Goal: Transaction & Acquisition: Purchase product/service

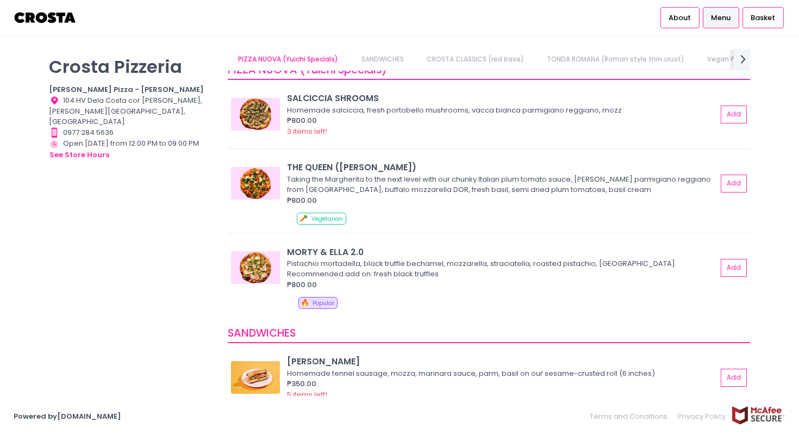
scroll to position [25, 0]
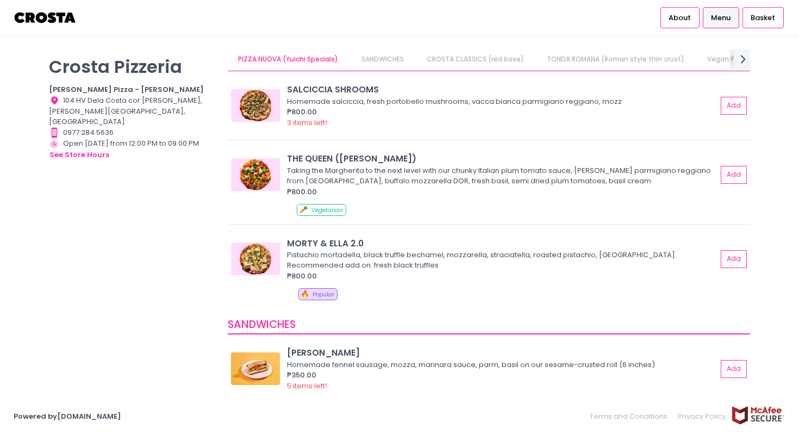
click at [313, 241] on div "MORTY & ELLA 2.0" at bounding box center [502, 243] width 430 height 13
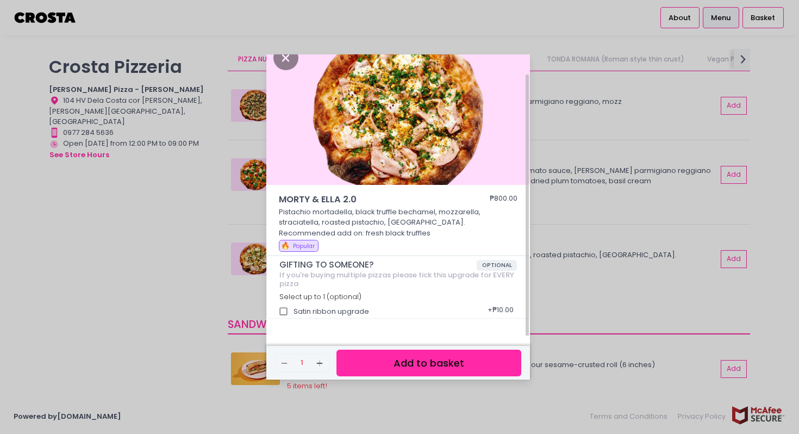
scroll to position [0, 0]
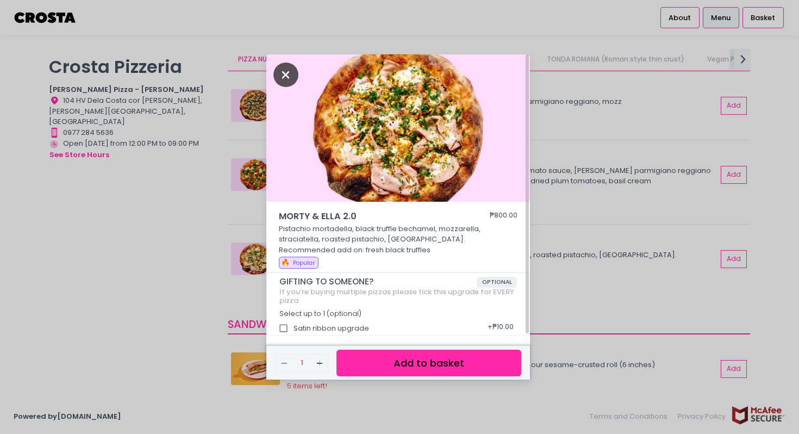
click at [284, 69] on icon "Close" at bounding box center [286, 75] width 25 height 24
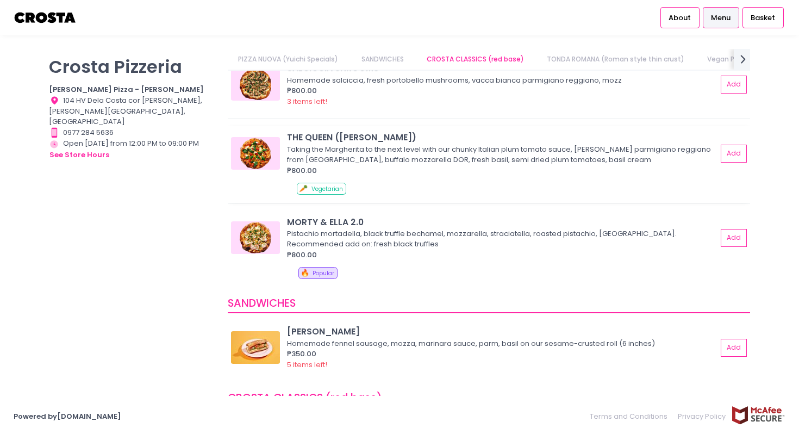
scroll to position [48, 0]
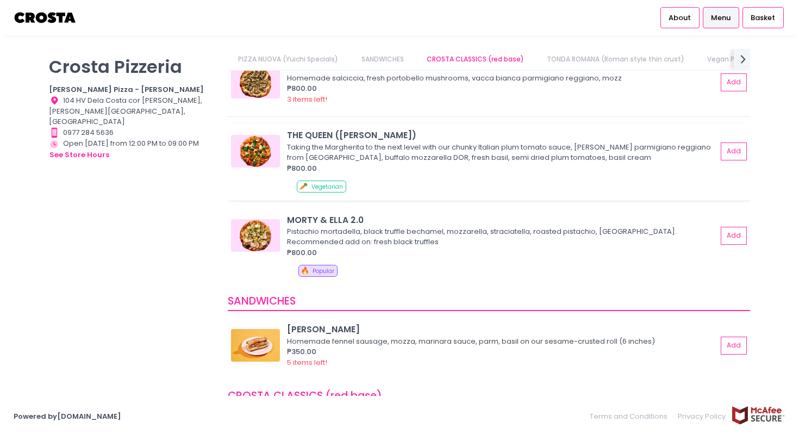
click at [265, 141] on img at bounding box center [255, 151] width 49 height 33
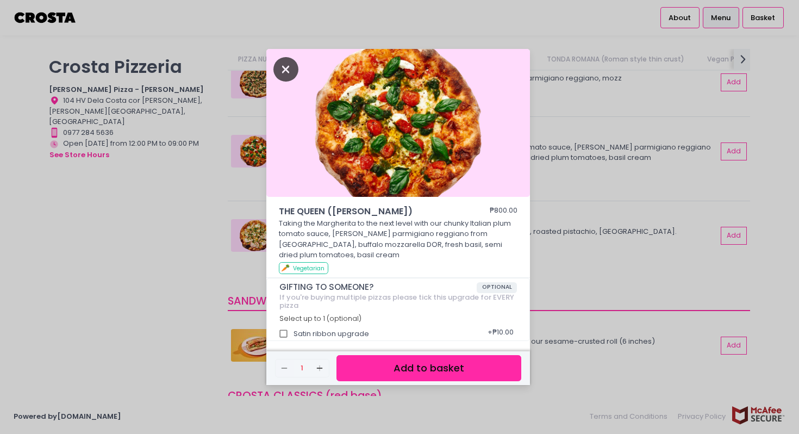
click at [290, 67] on icon "Close" at bounding box center [286, 69] width 25 height 24
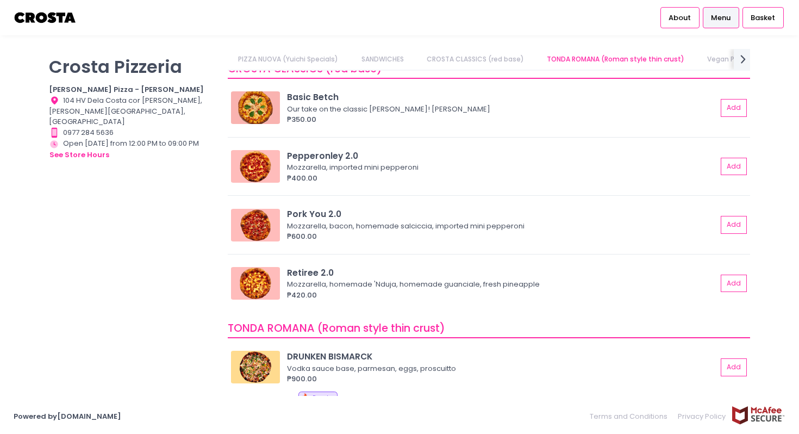
scroll to position [379, 0]
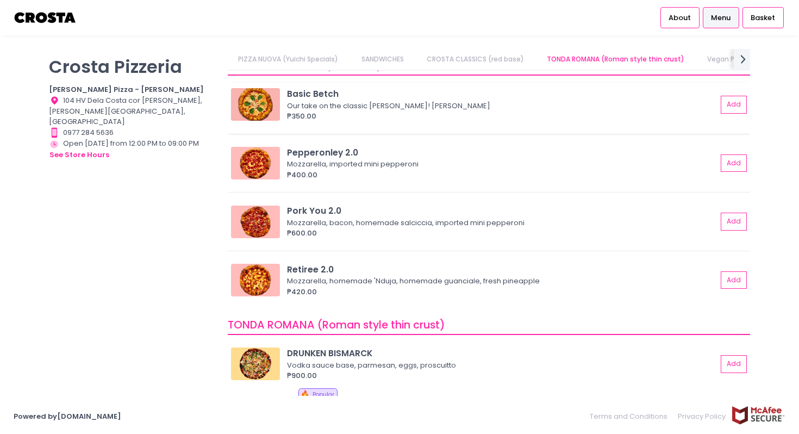
click at [272, 103] on img at bounding box center [255, 104] width 49 height 33
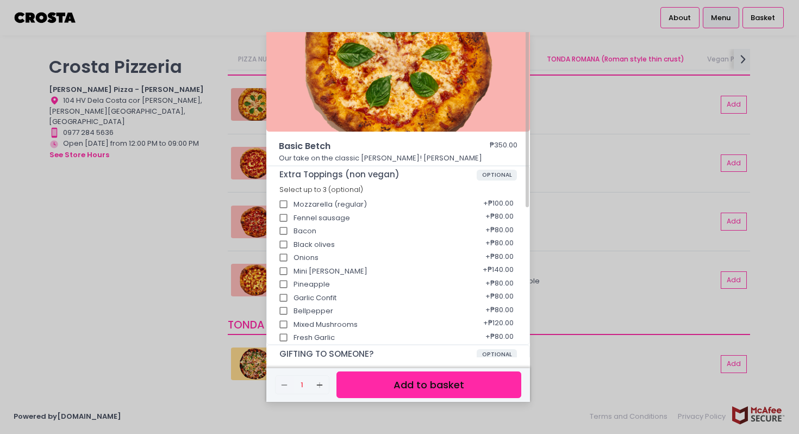
scroll to position [0, 0]
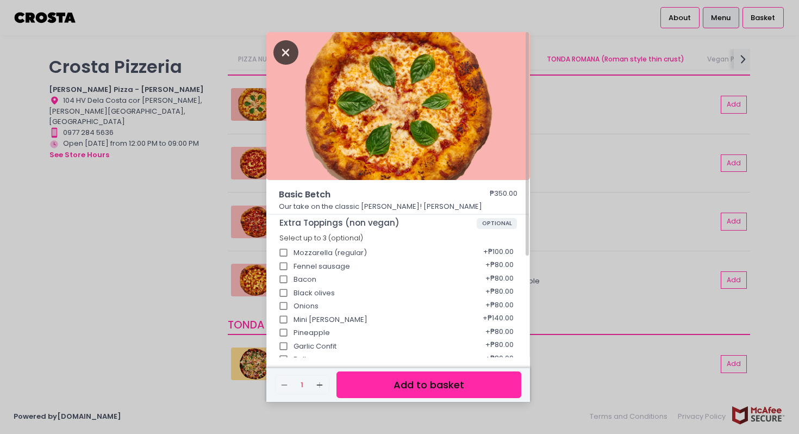
click at [294, 54] on icon "Close" at bounding box center [286, 52] width 25 height 24
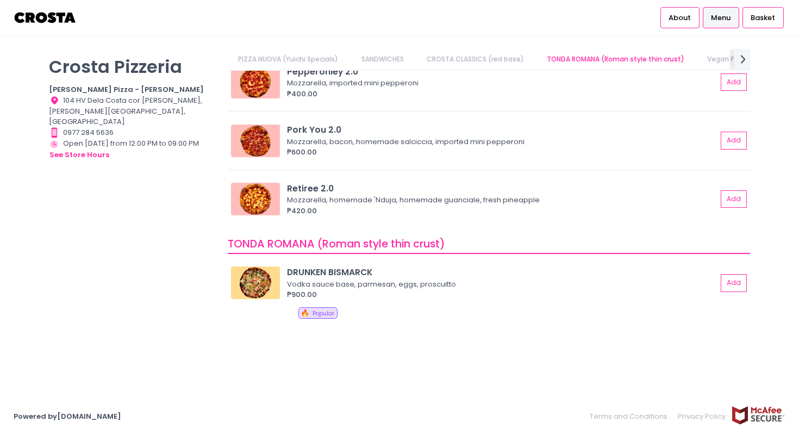
scroll to position [0, 18]
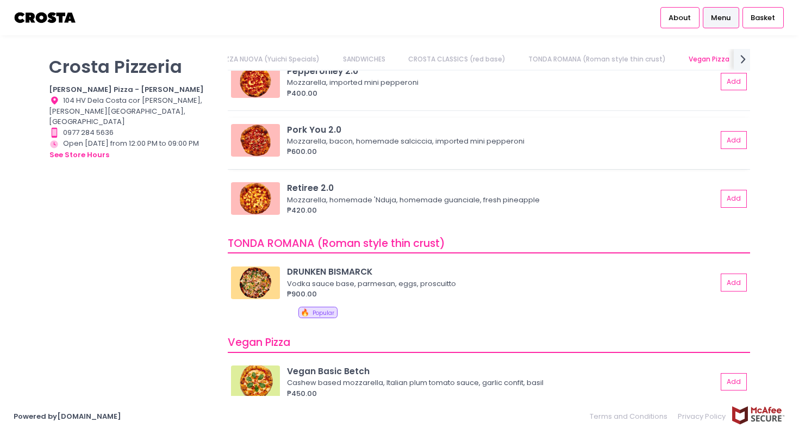
click at [266, 138] on img at bounding box center [255, 140] width 49 height 33
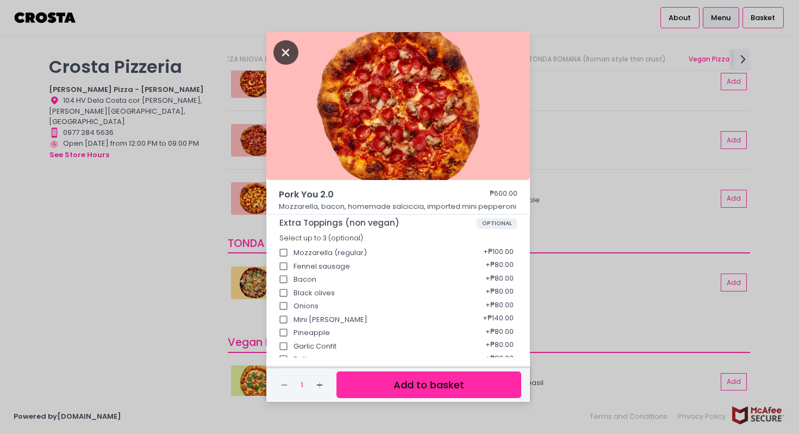
click at [284, 52] on icon "Close" at bounding box center [286, 52] width 25 height 24
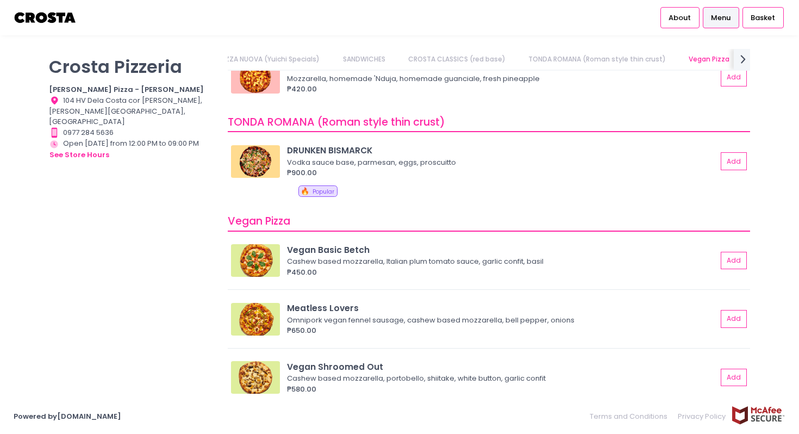
scroll to position [608, 0]
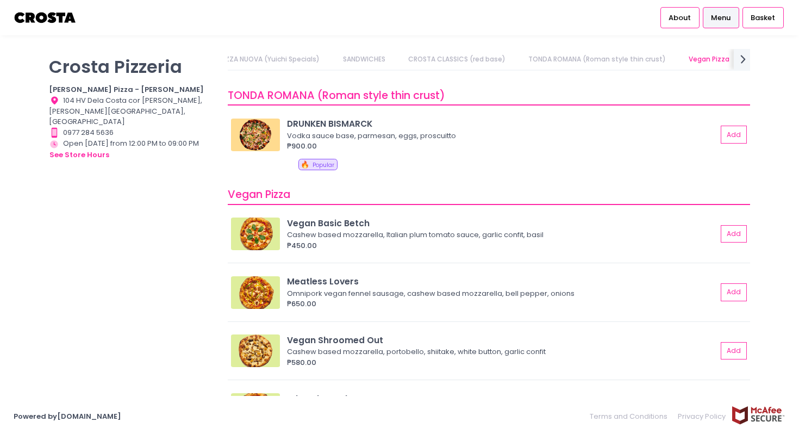
click at [257, 133] on img at bounding box center [255, 135] width 49 height 33
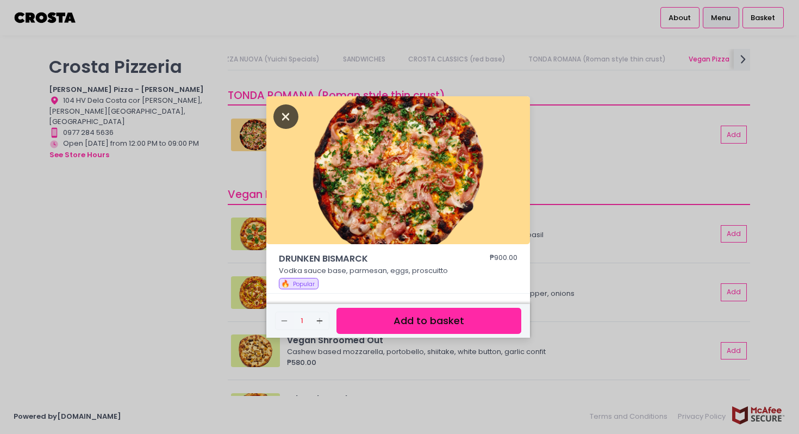
click at [286, 113] on icon "Close" at bounding box center [286, 116] width 25 height 24
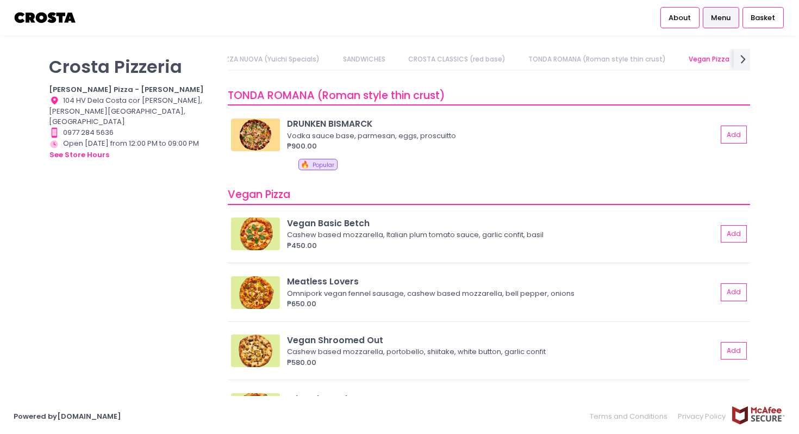
click at [263, 235] on img at bounding box center [255, 234] width 49 height 33
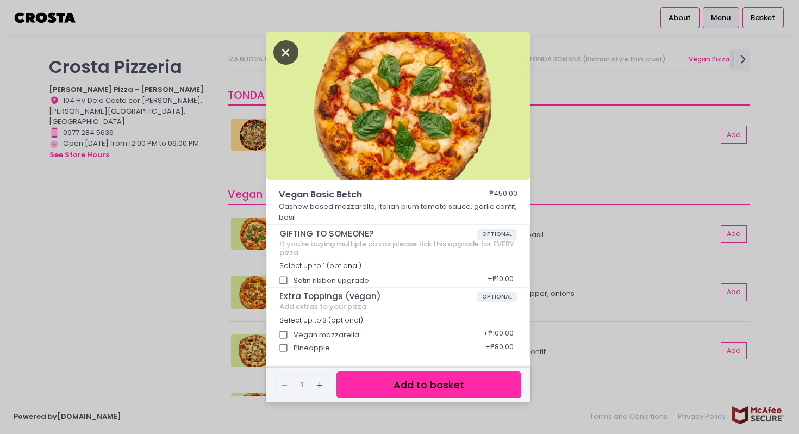
click at [290, 51] on icon "Close" at bounding box center [286, 52] width 25 height 24
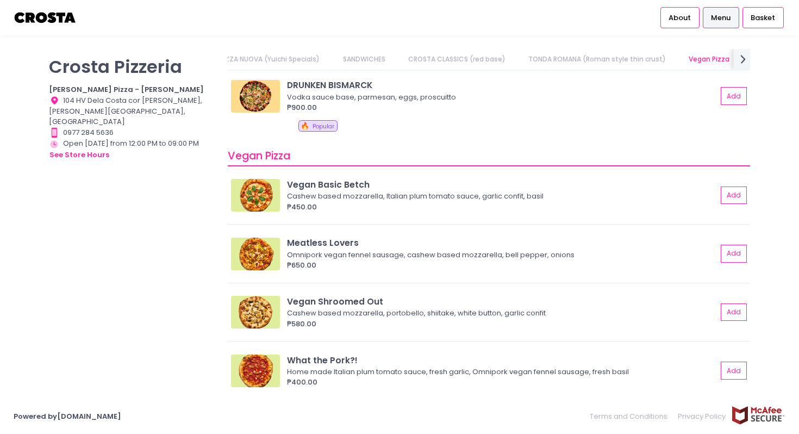
scroll to position [650, 0]
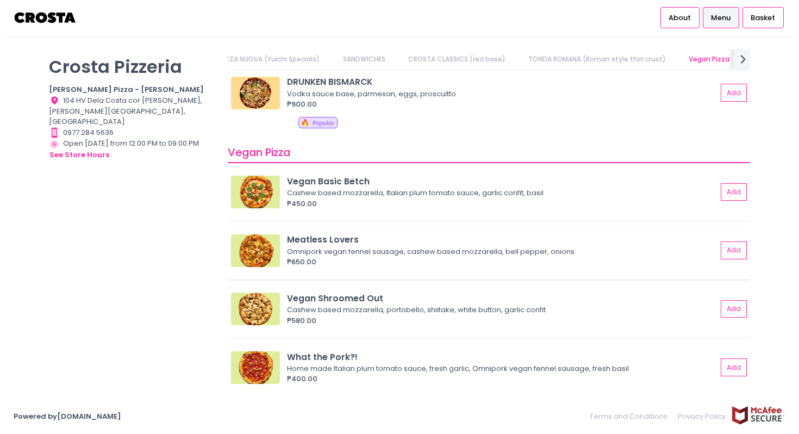
click at [264, 240] on img at bounding box center [255, 250] width 49 height 33
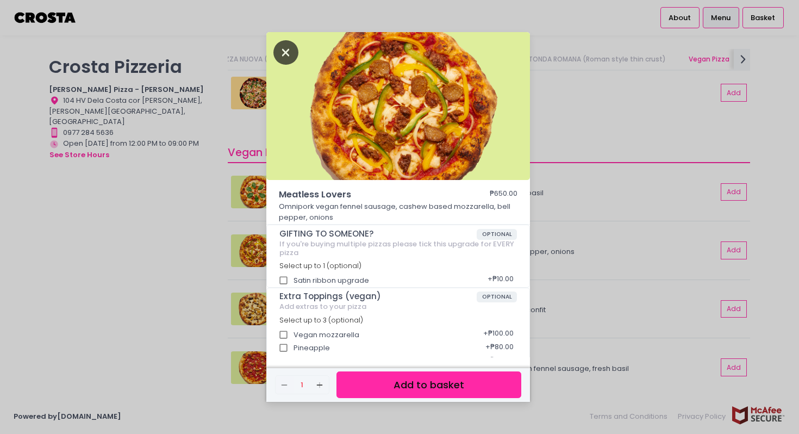
click at [283, 60] on icon "Close" at bounding box center [286, 52] width 25 height 24
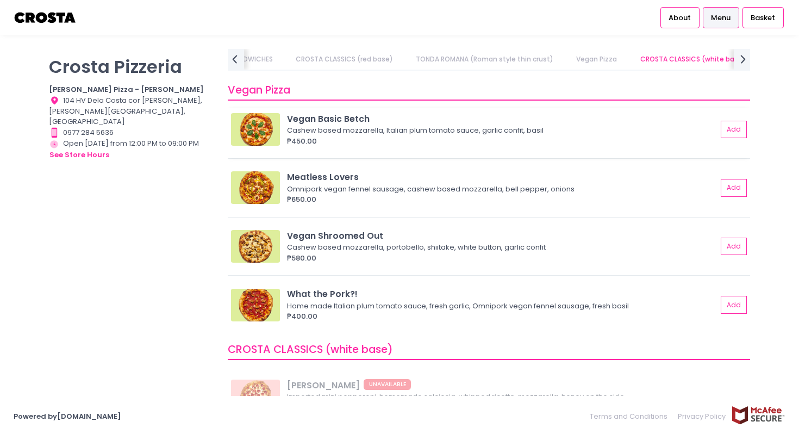
scroll to position [718, 0]
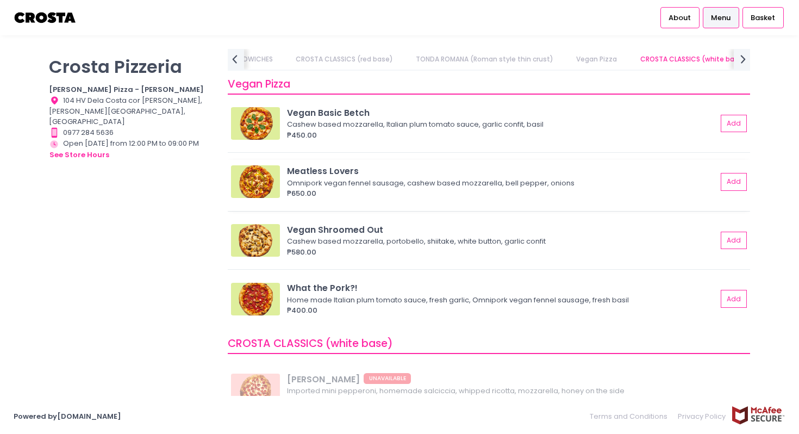
click at [269, 175] on img at bounding box center [255, 181] width 49 height 33
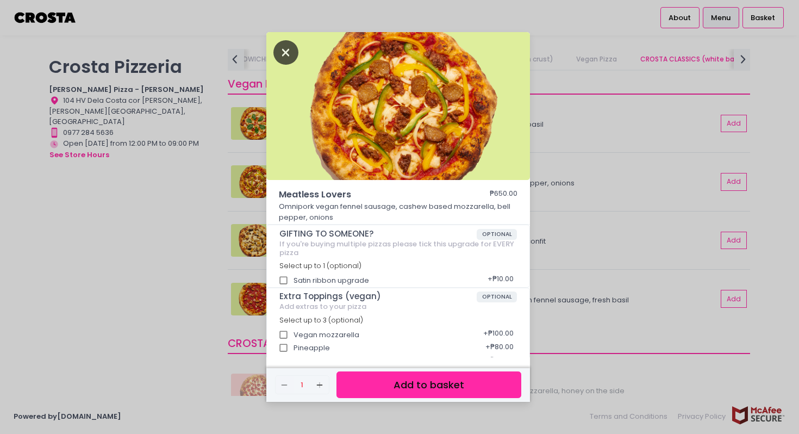
click at [286, 53] on icon "Close" at bounding box center [286, 52] width 25 height 24
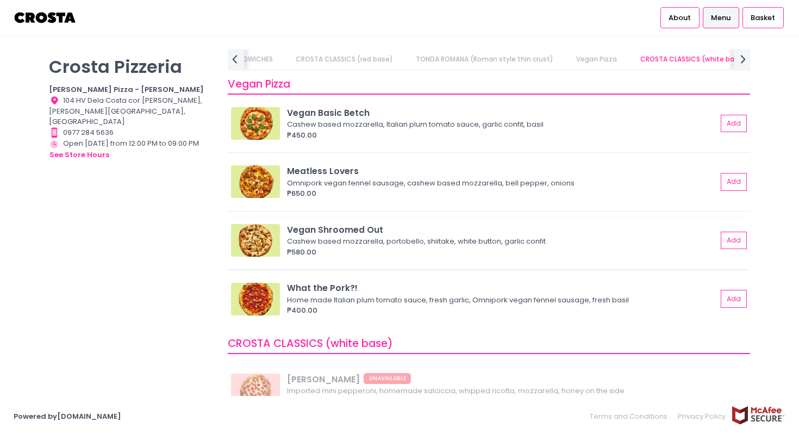
click at [260, 240] on img at bounding box center [255, 240] width 49 height 33
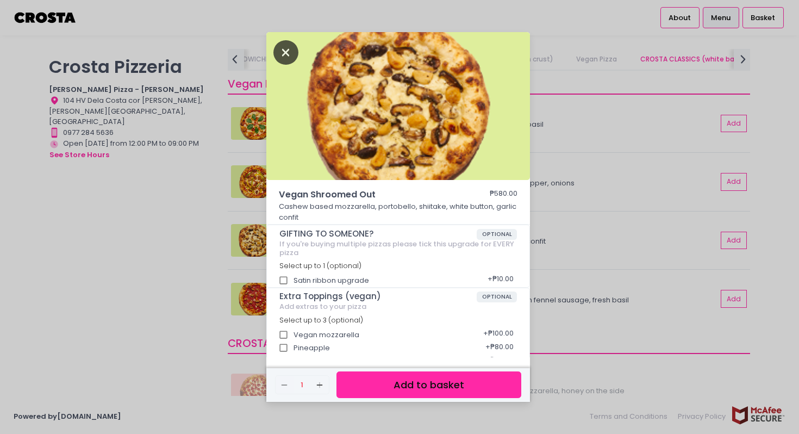
click at [283, 59] on icon "Close" at bounding box center [286, 52] width 25 height 24
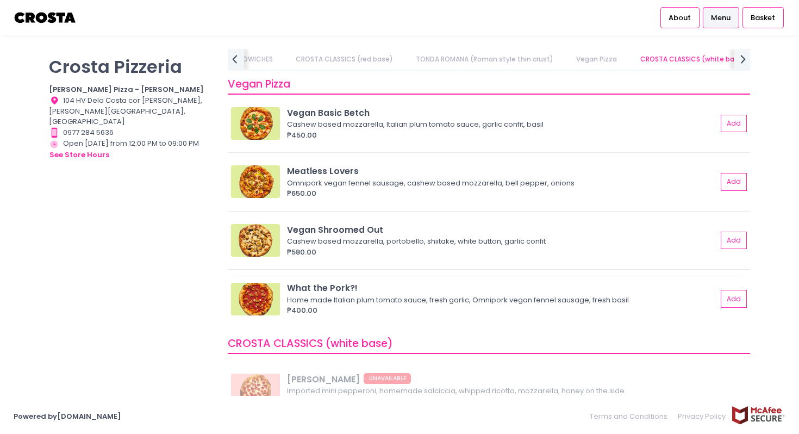
click at [263, 283] on img at bounding box center [255, 299] width 49 height 33
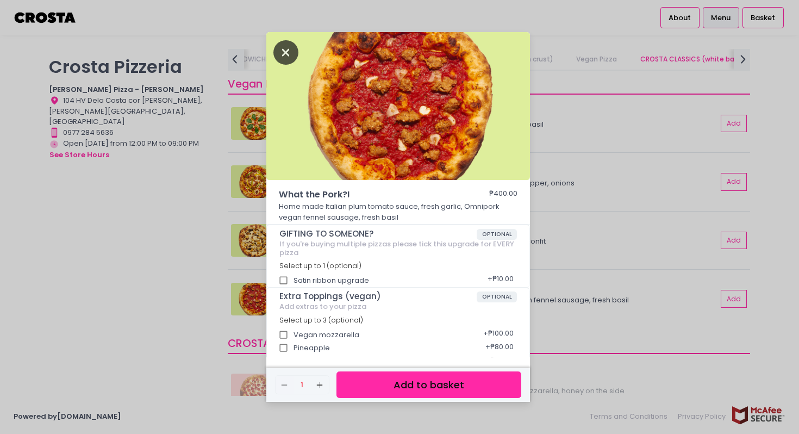
click at [288, 60] on icon "Close" at bounding box center [286, 52] width 25 height 24
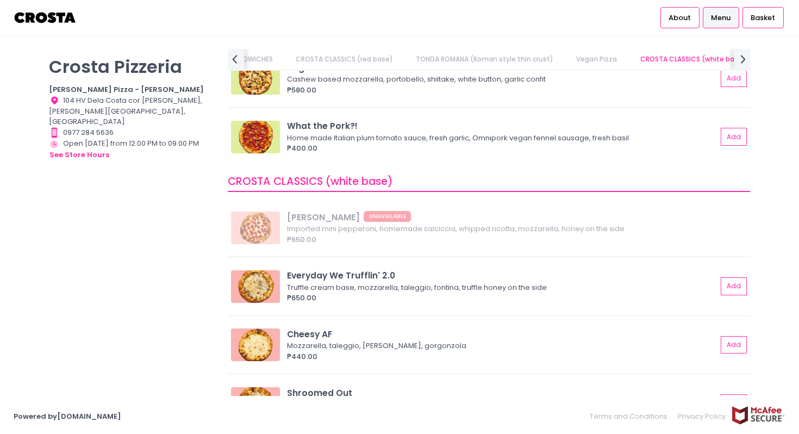
scroll to position [895, 0]
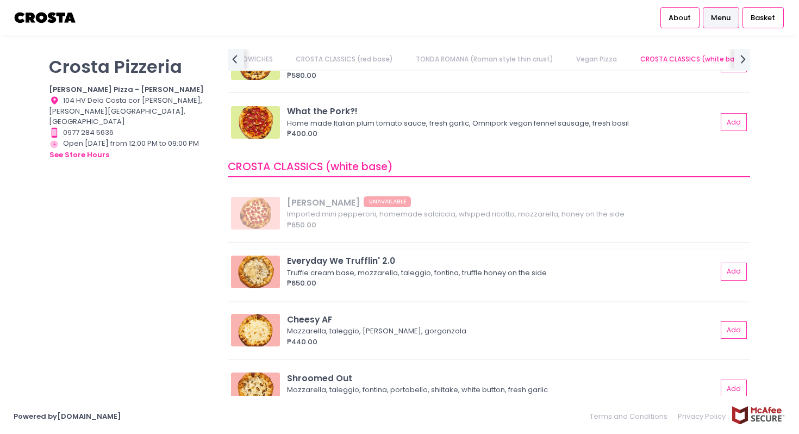
click at [275, 262] on img at bounding box center [255, 272] width 49 height 33
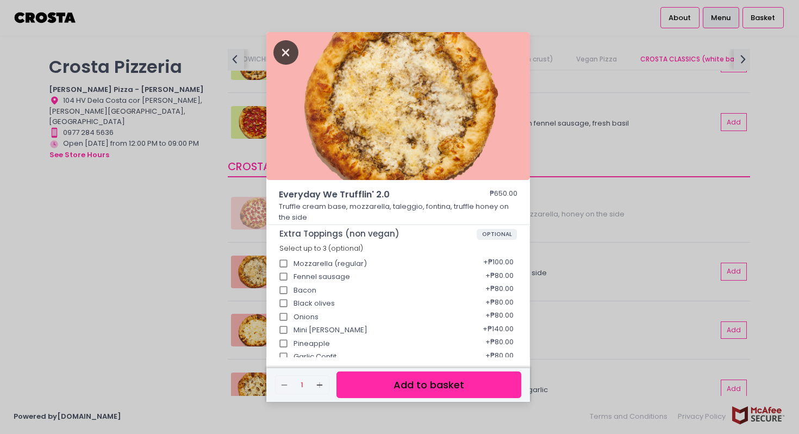
click at [284, 53] on icon "Close" at bounding box center [286, 52] width 25 height 24
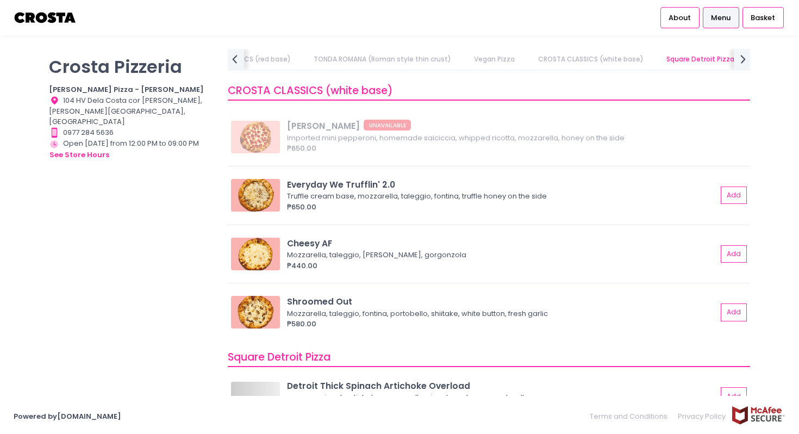
scroll to position [994, 0]
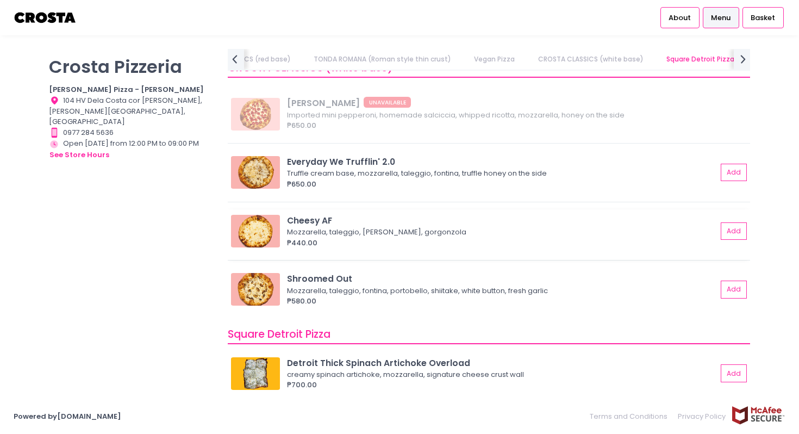
click at [264, 247] on img at bounding box center [255, 231] width 49 height 33
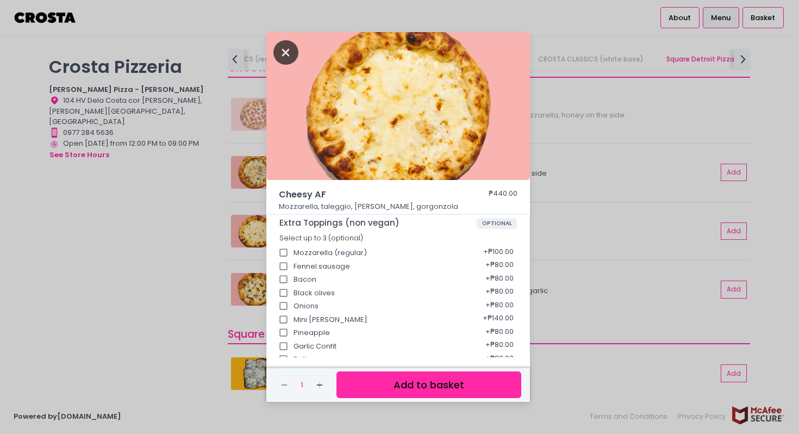
click at [286, 52] on icon "Close" at bounding box center [286, 52] width 25 height 24
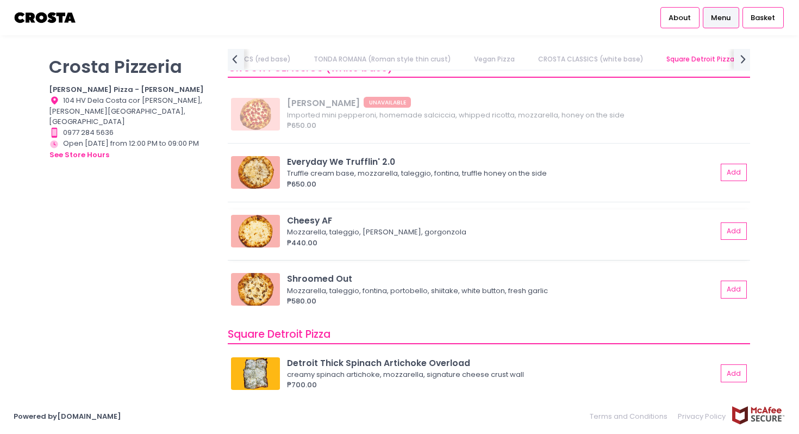
click at [265, 242] on img at bounding box center [255, 231] width 49 height 33
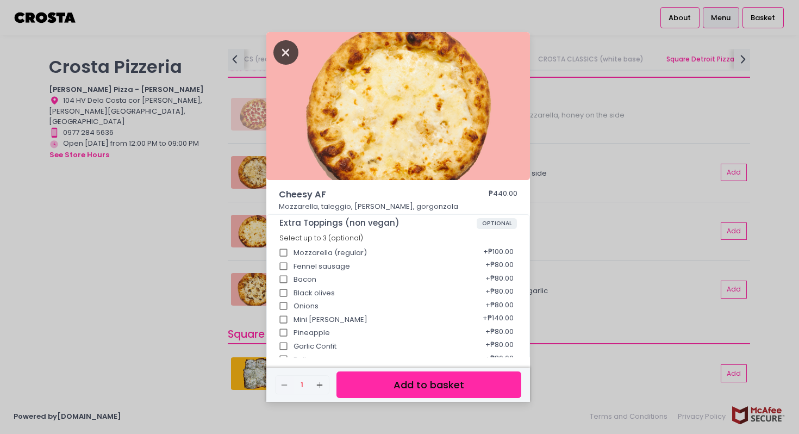
click at [290, 48] on icon "Close" at bounding box center [286, 52] width 25 height 24
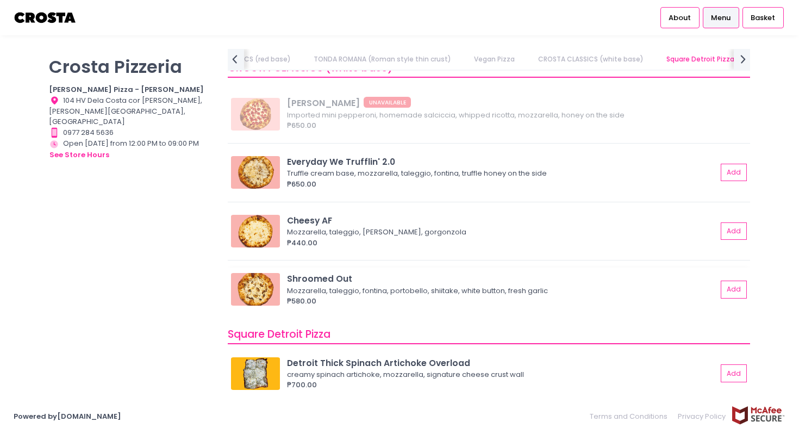
click at [267, 280] on img at bounding box center [255, 289] width 49 height 33
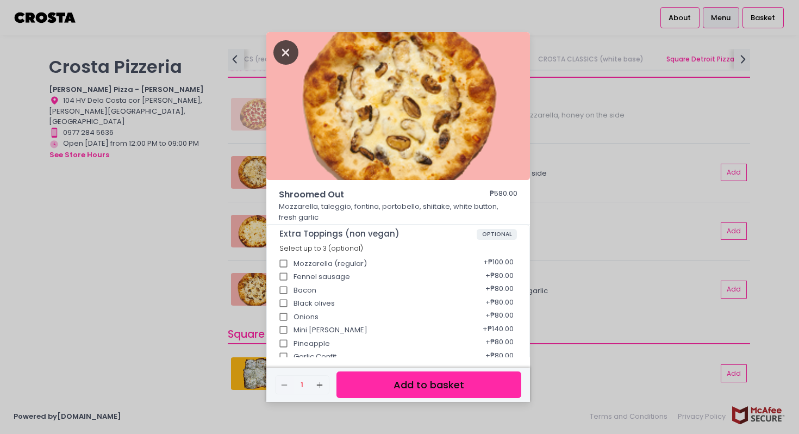
click at [283, 54] on icon "Close" at bounding box center [286, 52] width 25 height 24
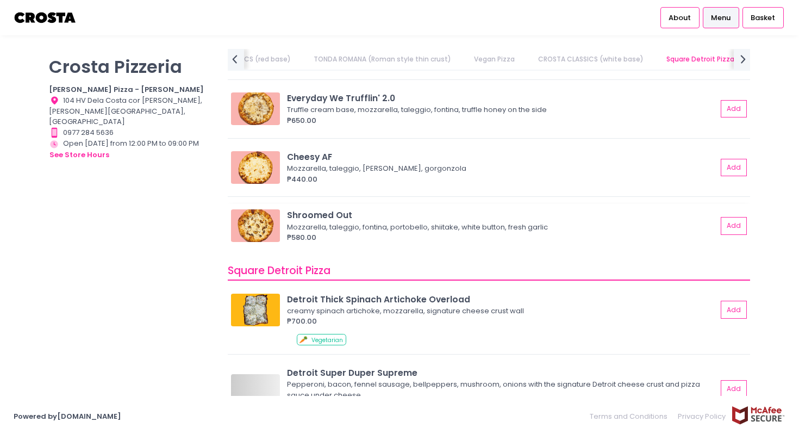
scroll to position [1149, 0]
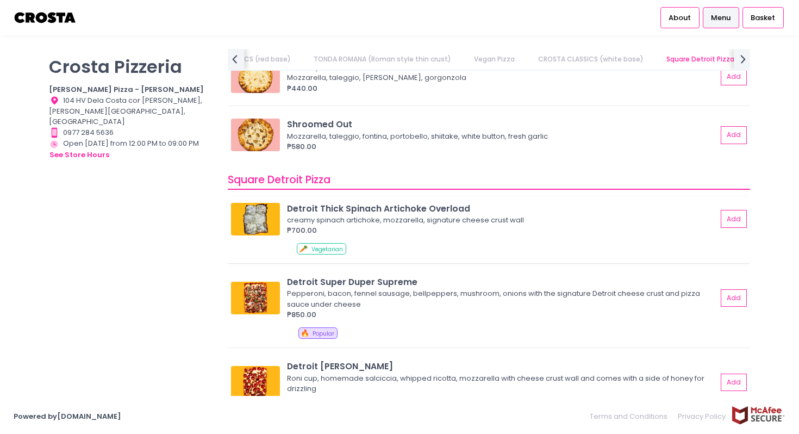
click at [268, 214] on img at bounding box center [255, 219] width 49 height 33
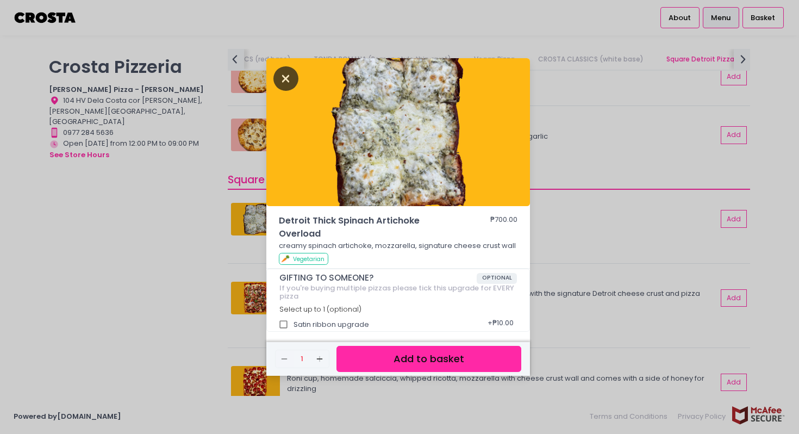
click at [294, 84] on icon "Close" at bounding box center [286, 78] width 25 height 24
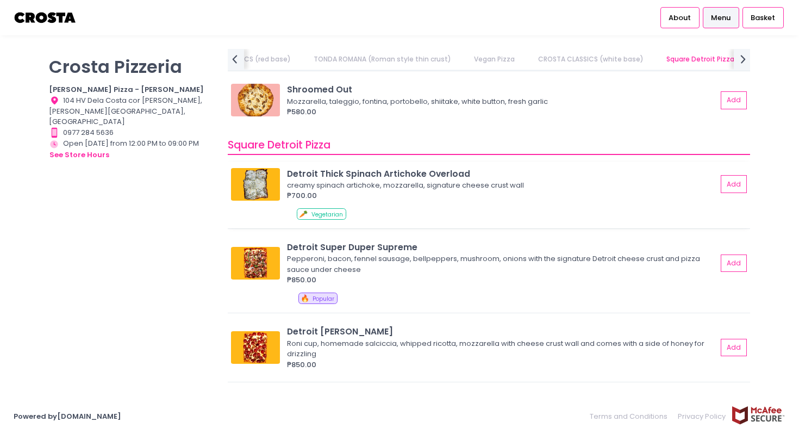
scroll to position [1197, 0]
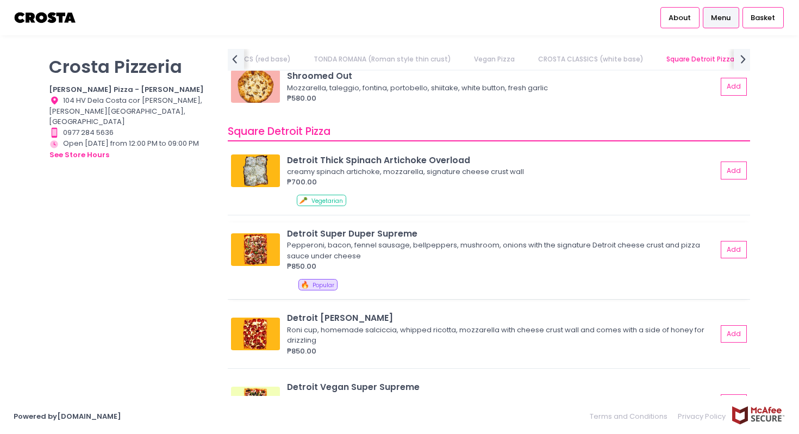
click at [266, 246] on img at bounding box center [255, 249] width 49 height 33
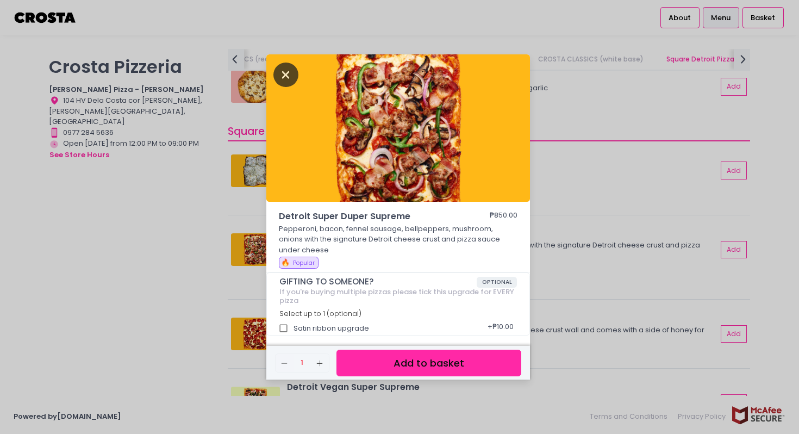
click at [283, 81] on icon "Close" at bounding box center [286, 75] width 25 height 24
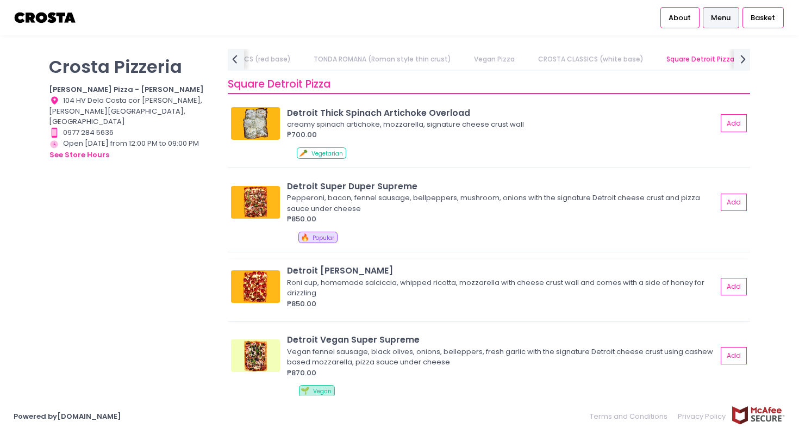
scroll to position [1246, 0]
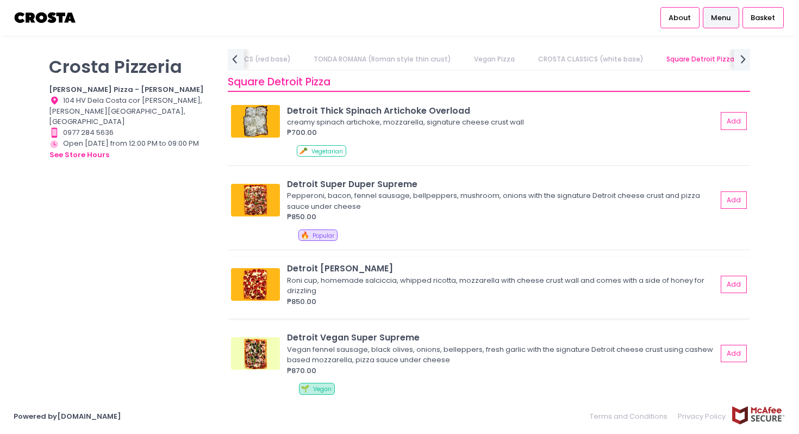
click at [258, 294] on img at bounding box center [255, 284] width 49 height 33
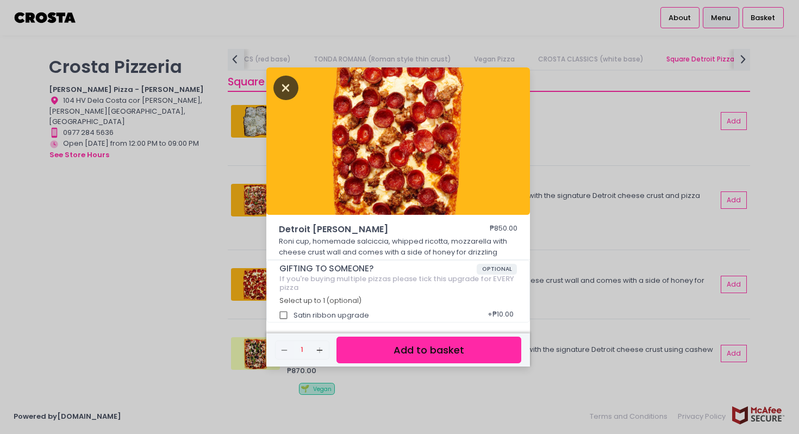
click at [289, 79] on icon "Close" at bounding box center [286, 88] width 25 height 24
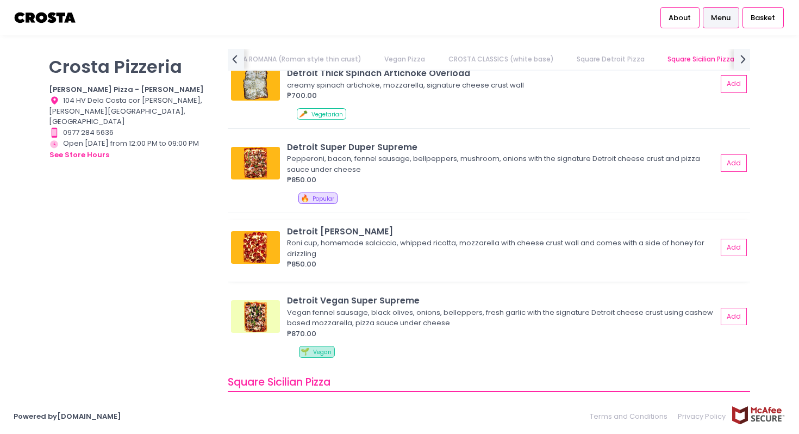
scroll to position [1284, 0]
click at [263, 245] on img at bounding box center [255, 247] width 49 height 33
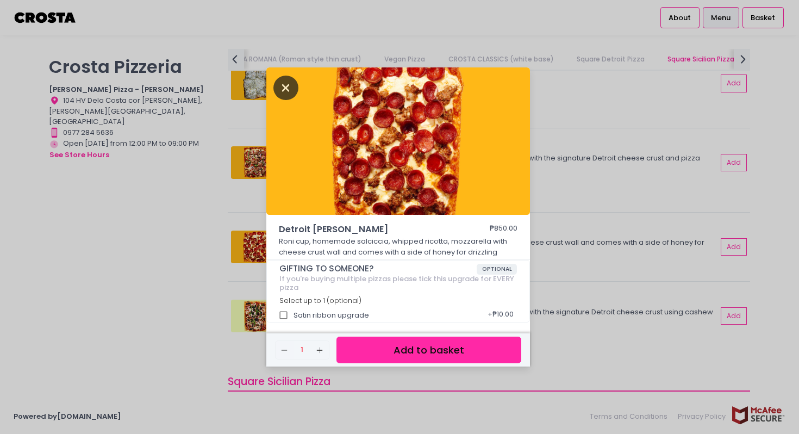
click at [287, 85] on icon "Close" at bounding box center [286, 88] width 25 height 24
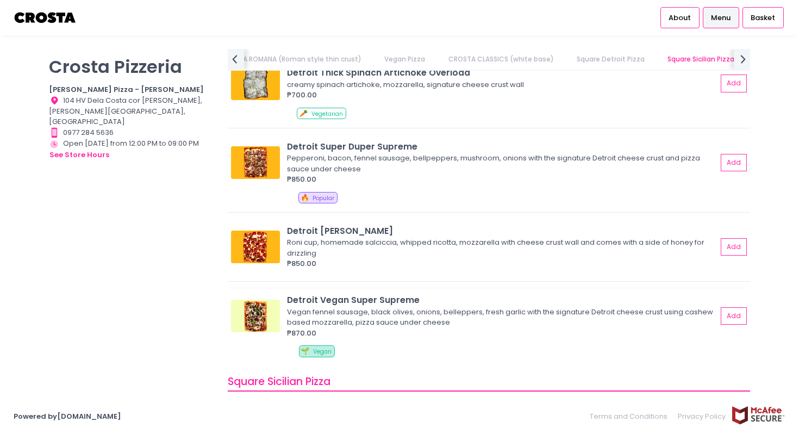
click at [263, 333] on div "Detroit Vegan Super Supreme Vegan fennel sausage, black olives, onions, bellepp…" at bounding box center [489, 316] width 516 height 45
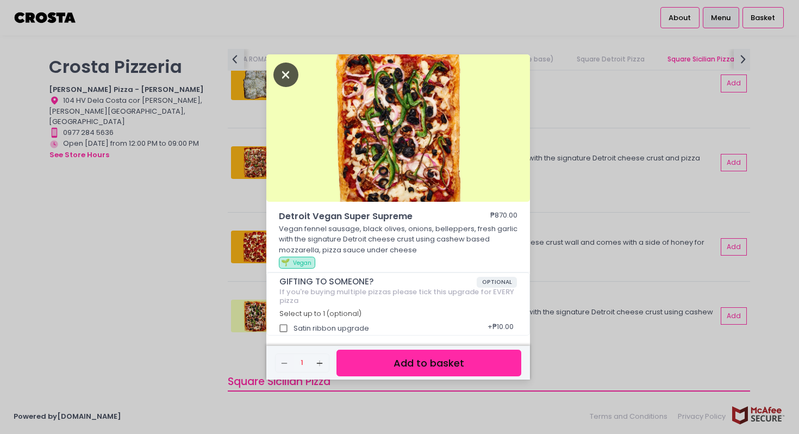
click at [290, 73] on icon "Close" at bounding box center [286, 75] width 25 height 24
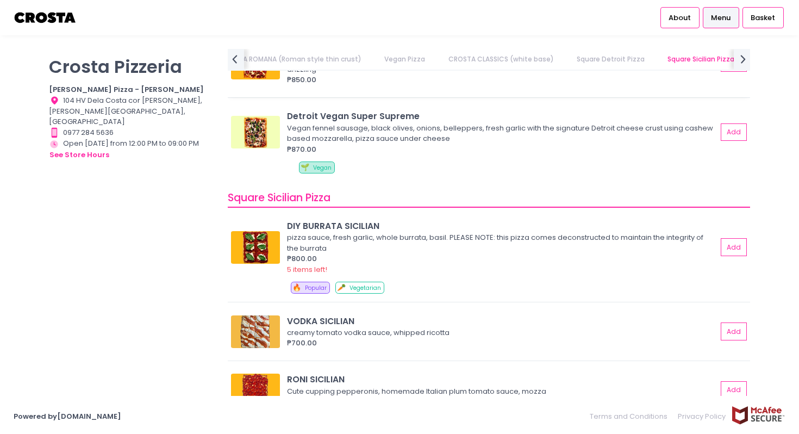
scroll to position [1469, 0]
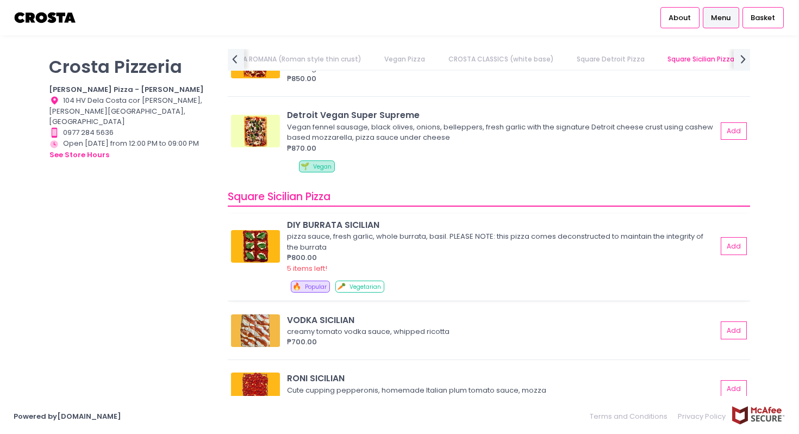
click at [265, 235] on img at bounding box center [255, 246] width 49 height 33
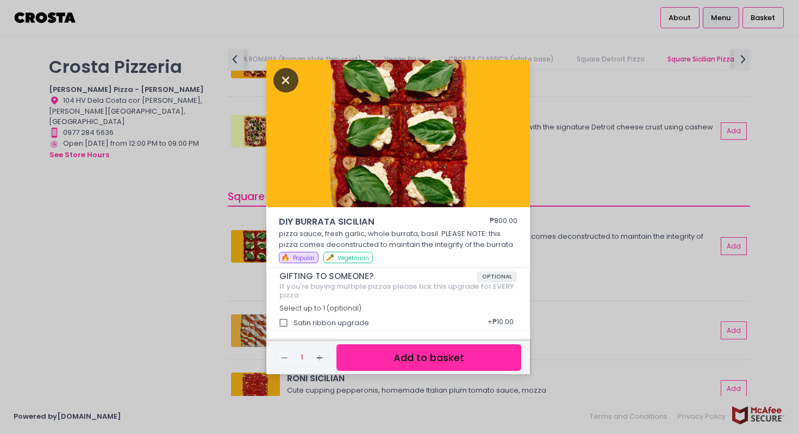
click at [291, 79] on icon "Close" at bounding box center [286, 80] width 25 height 24
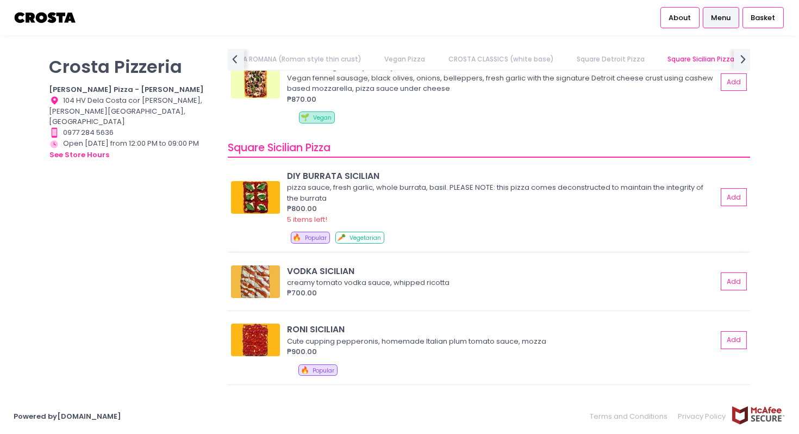
scroll to position [1519, 0]
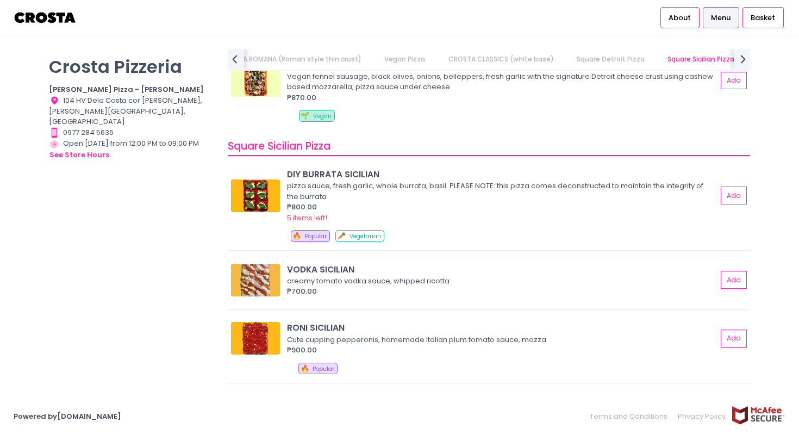
click at [252, 288] on img at bounding box center [255, 280] width 49 height 33
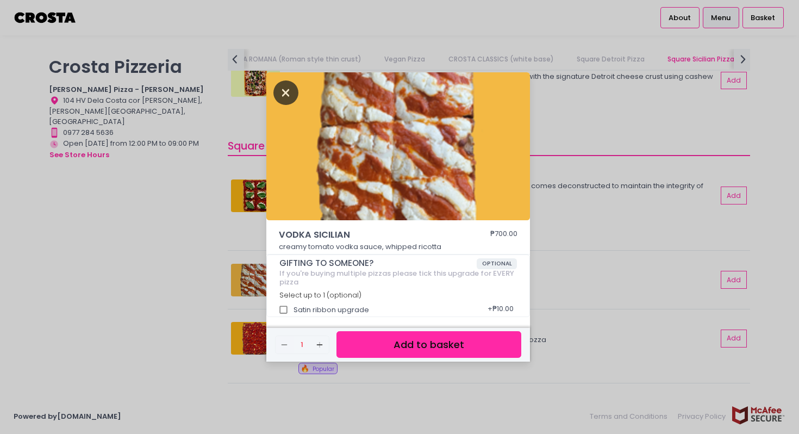
click at [281, 92] on icon "Close" at bounding box center [286, 92] width 25 height 24
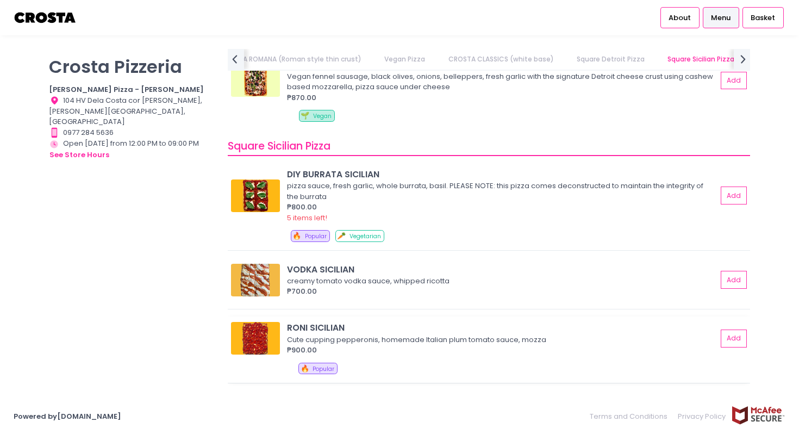
click at [259, 332] on img at bounding box center [255, 338] width 49 height 33
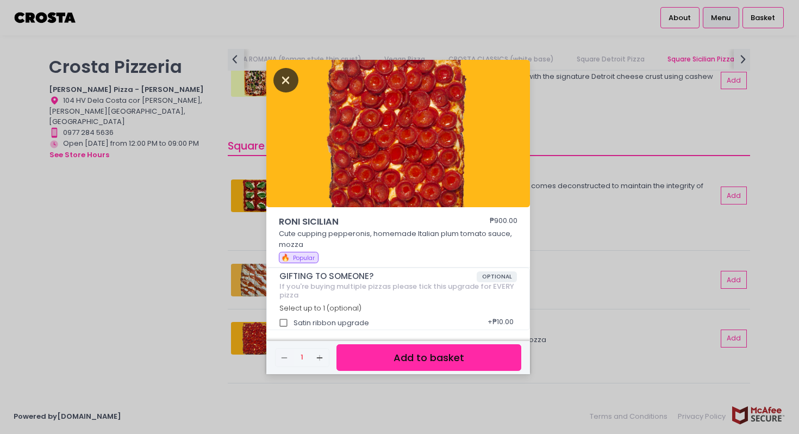
click at [286, 78] on icon "Close" at bounding box center [286, 80] width 25 height 24
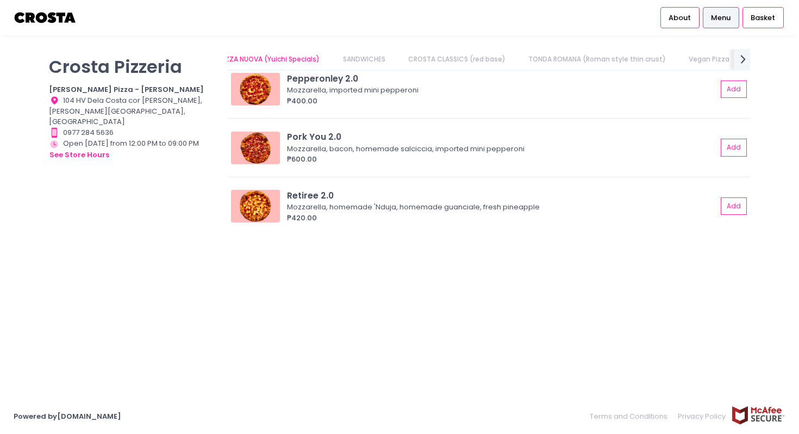
scroll to position [0, 0]
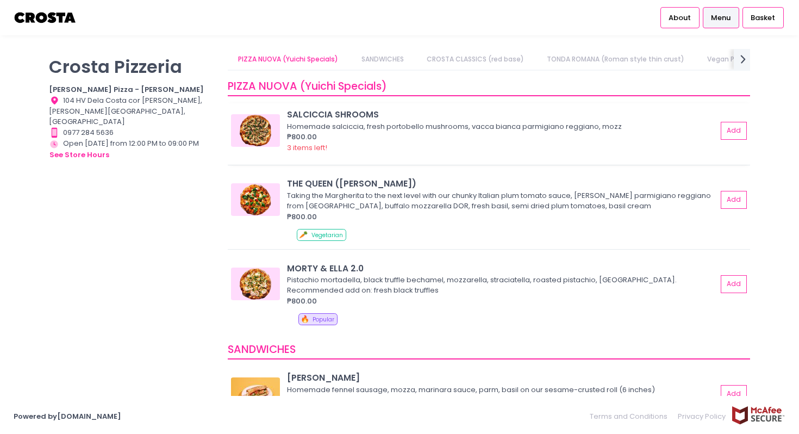
click at [269, 123] on img at bounding box center [255, 130] width 49 height 33
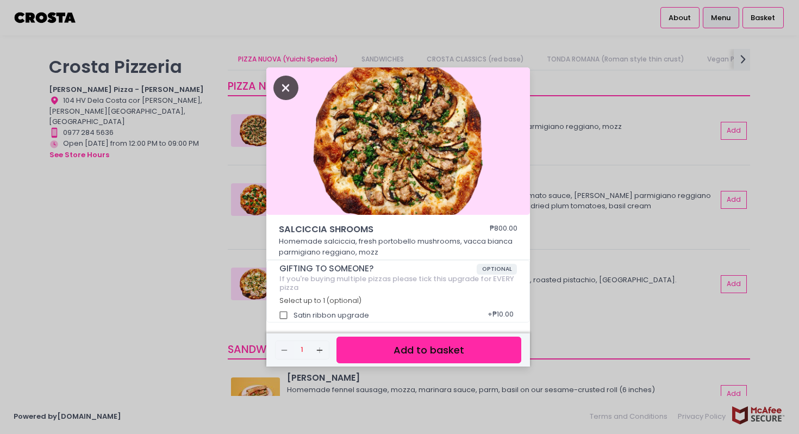
click at [288, 85] on icon "Close" at bounding box center [286, 88] width 25 height 24
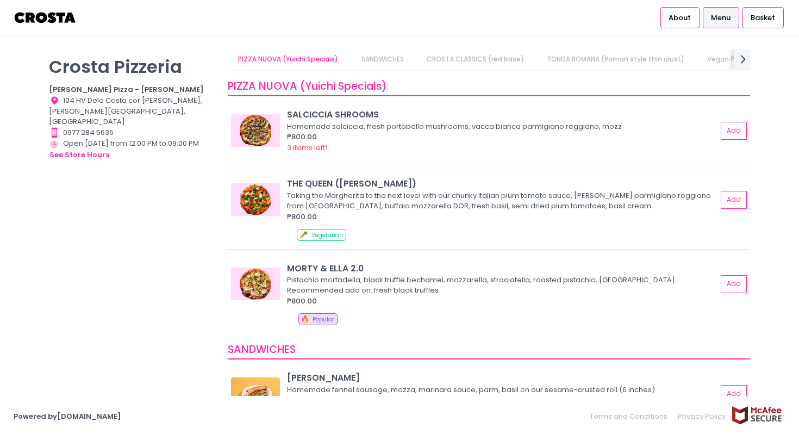
click at [276, 174] on div "THE QUEEN ([PERSON_NAME]) Taking the Margherita to the next level with our chun…" at bounding box center [489, 210] width 523 height 77
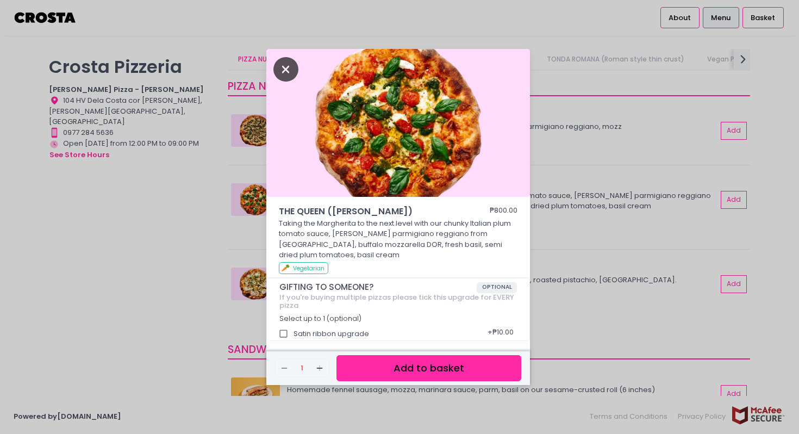
click at [286, 60] on icon "Close" at bounding box center [286, 69] width 25 height 24
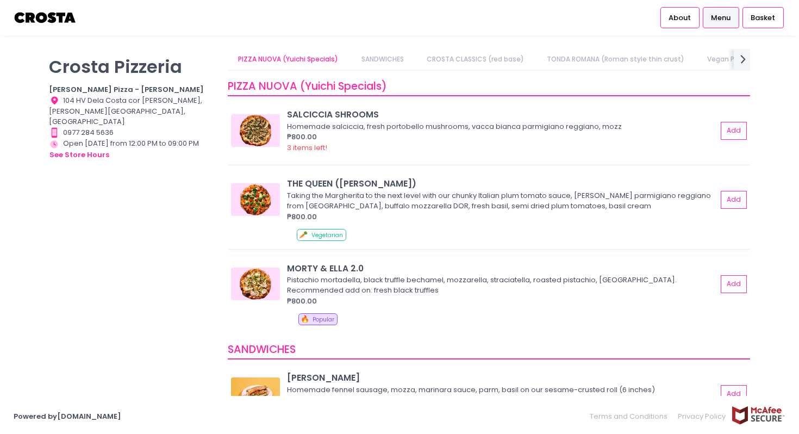
click at [256, 268] on img at bounding box center [255, 284] width 49 height 33
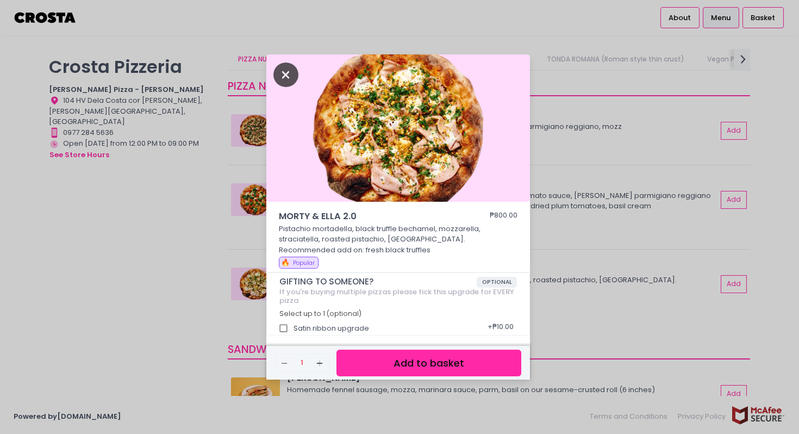
click at [283, 73] on icon "Close" at bounding box center [286, 75] width 25 height 24
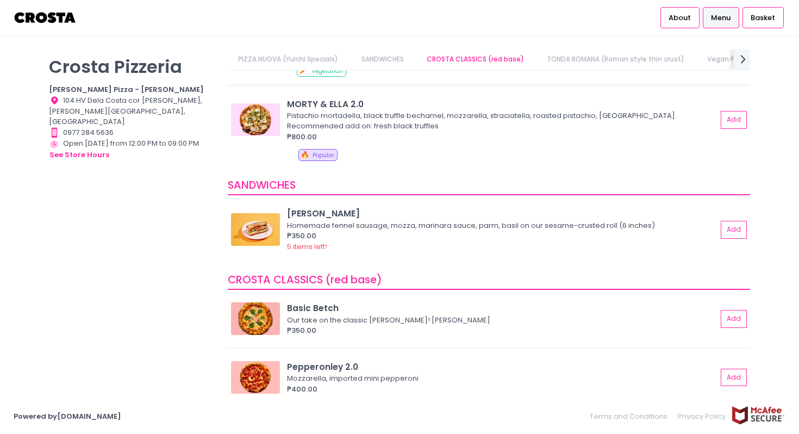
scroll to position [174, 0]
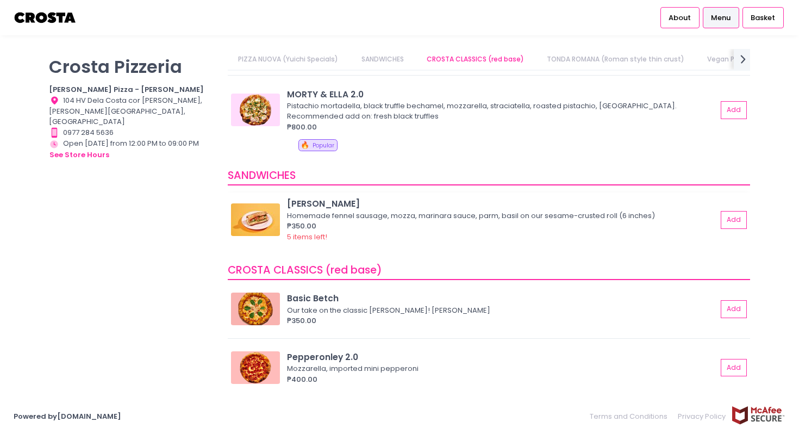
click at [273, 219] on img at bounding box center [255, 219] width 49 height 33
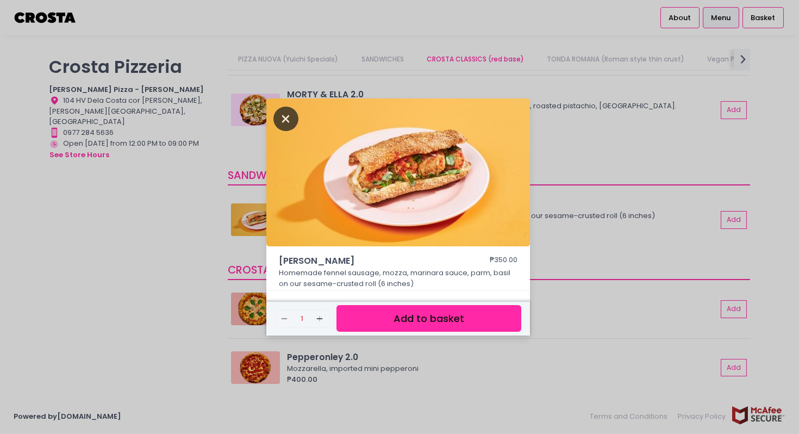
click at [288, 114] on icon "Close" at bounding box center [286, 119] width 25 height 24
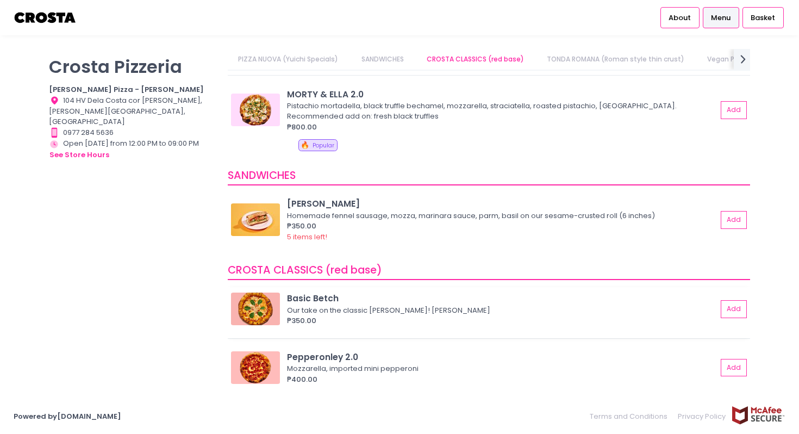
click at [259, 305] on img at bounding box center [255, 309] width 49 height 33
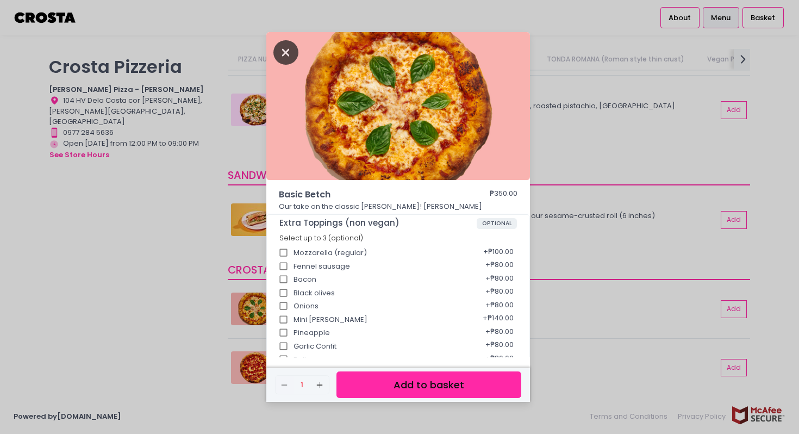
click at [284, 53] on icon "Close" at bounding box center [286, 52] width 25 height 24
